Goal: Information Seeking & Learning: Compare options

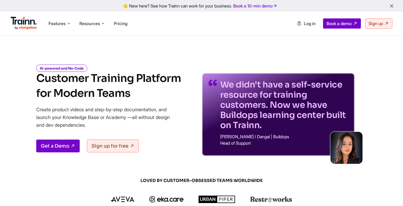
click at [120, 23] on span "Pricing" at bounding box center [121, 23] width 14 height 5
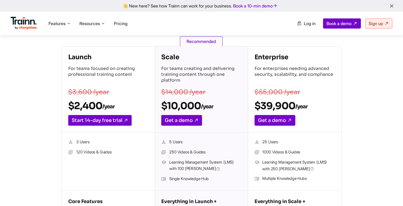
scroll to position [79, 0]
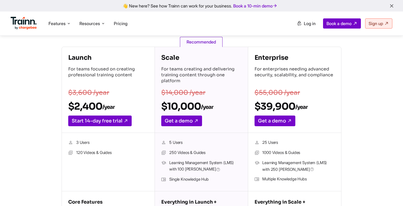
drag, startPoint x: 68, startPoint y: 108, endPoint x: 72, endPoint y: 108, distance: 3.7
click at [68, 108] on div "Launch For teams focused on creating professional training content $3,600 /year…" at bounding box center [108, 90] width 93 height 86
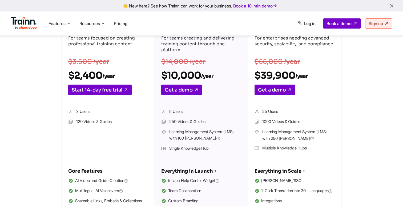
scroll to position [112, 0]
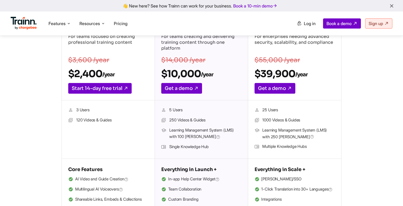
drag, startPoint x: 76, startPoint y: 109, endPoint x: 96, endPoint y: 109, distance: 19.7
click at [96, 109] on li "3 Users" at bounding box center [108, 109] width 80 height 7
click at [76, 119] on li "120 Videos & Guides" at bounding box center [108, 120] width 80 height 7
click at [107, 118] on li "120 Videos & Guides" at bounding box center [108, 120] width 80 height 7
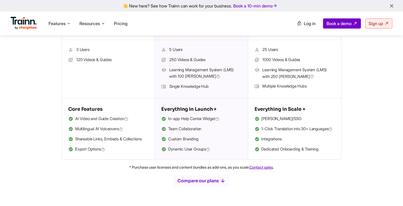
scroll to position [183, 0]
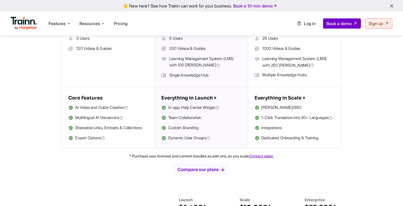
click at [75, 128] on li "Shareable Links, Embeds & Collections" at bounding box center [108, 127] width 80 height 7
click at [114, 125] on li "Shareable Links, Embeds & Collections" at bounding box center [108, 127] width 80 height 7
click at [136, 126] on li "Shareable Links, Embeds & Collections" at bounding box center [108, 127] width 80 height 7
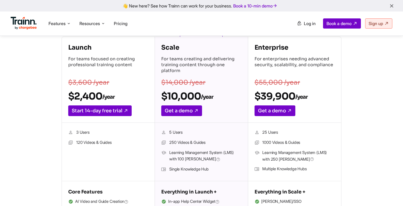
scroll to position [87, 0]
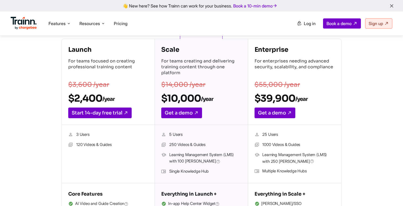
drag, startPoint x: 169, startPoint y: 136, endPoint x: 187, endPoint y: 136, distance: 17.8
click at [187, 136] on li "5 Users" at bounding box center [201, 134] width 80 height 7
drag, startPoint x: 169, startPoint y: 145, endPoint x: 220, endPoint y: 143, distance: 51.1
click at [220, 143] on li "250 Videos & Guides" at bounding box center [201, 144] width 80 height 7
click at [190, 147] on li "250 Videos & Guides" at bounding box center [201, 144] width 80 height 7
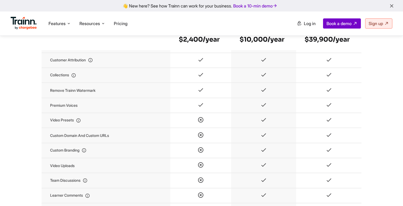
scroll to position [585, 0]
